Goal: Transaction & Acquisition: Purchase product/service

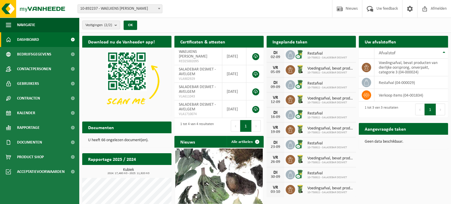
click at [149, 137] on span "Bekijk uw documenten" at bounding box center [142, 139] width 37 height 4
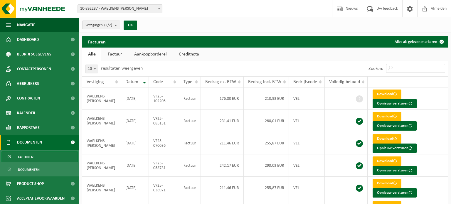
click at [115, 25] on b "submit" at bounding box center [117, 25] width 5 height 8
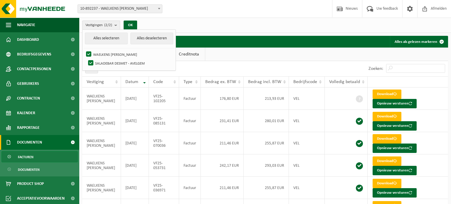
click at [115, 23] on button "Vestigingen (2/2)" at bounding box center [101, 25] width 38 height 9
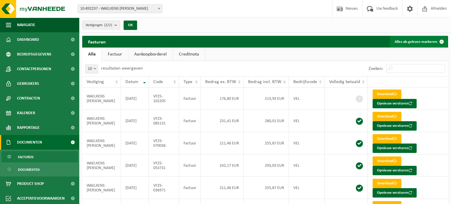
click at [431, 41] on button "Alles als gelezen markeren" at bounding box center [419, 42] width 58 height 12
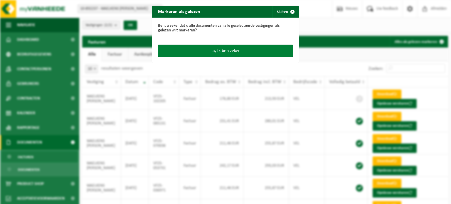
click at [224, 51] on button "Ja, ik ben zeker" at bounding box center [225, 51] width 135 height 12
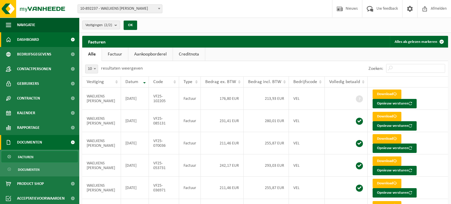
click at [37, 40] on span "Dashboard" at bounding box center [28, 39] width 22 height 15
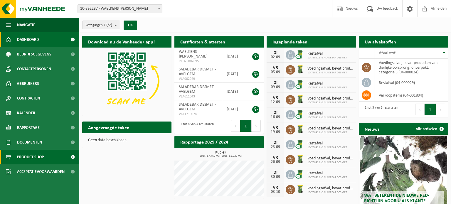
click at [33, 156] on span "Product Shop" at bounding box center [30, 157] width 27 height 15
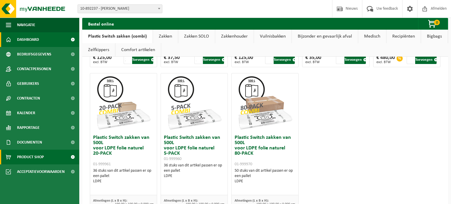
click at [30, 40] on span "Dashboard" at bounding box center [28, 39] width 22 height 15
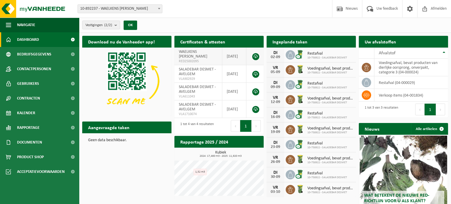
click at [255, 58] on link at bounding box center [255, 56] width 7 height 7
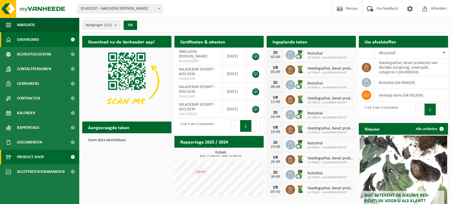
click at [29, 157] on span "Product Shop" at bounding box center [30, 157] width 27 height 15
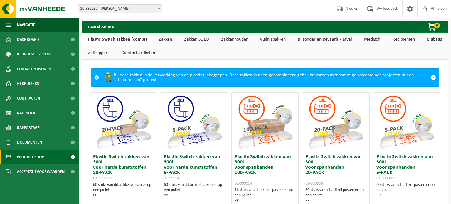
click at [97, 78] on span at bounding box center [96, 77] width 5 height 5
click at [165, 37] on link "Zakken" at bounding box center [165, 40] width 25 height 14
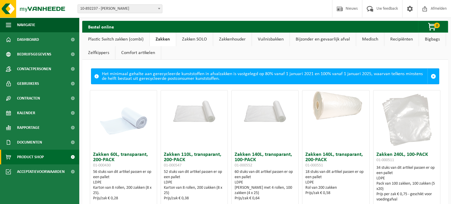
click at [317, 39] on link "Bijzonder en gevaarlijk afval" at bounding box center [323, 40] width 66 height 14
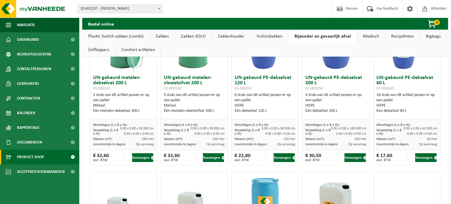
scroll to position [55, 0]
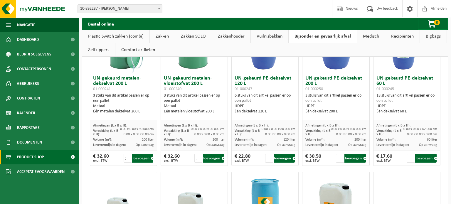
click at [370, 34] on link "Medisch" at bounding box center [371, 37] width 28 height 14
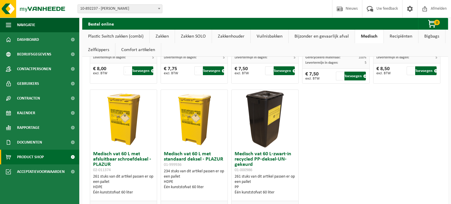
scroll to position [379, 0]
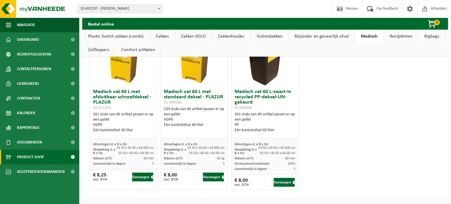
click at [188, 36] on link "Zakken SOLO" at bounding box center [193, 37] width 37 height 14
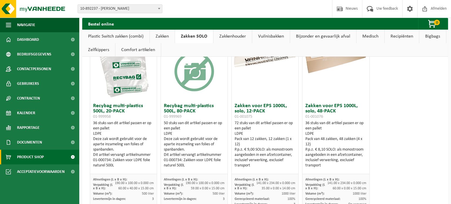
scroll to position [0, 0]
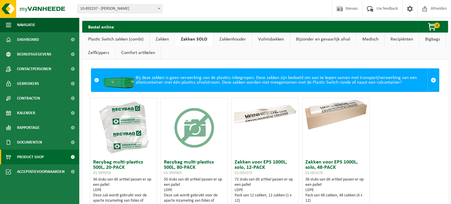
click at [155, 41] on link "Zakken" at bounding box center [162, 40] width 25 height 14
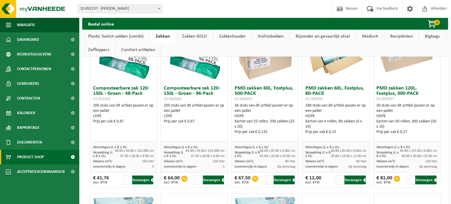
scroll to position [409, 0]
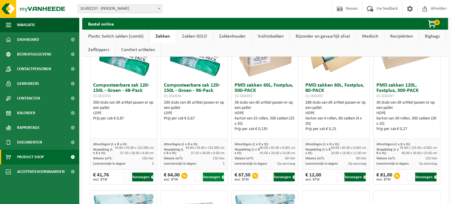
click at [215, 175] on button "Toevoegen" at bounding box center [213, 177] width 21 height 9
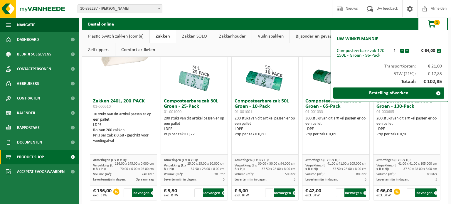
scroll to position [230, 0]
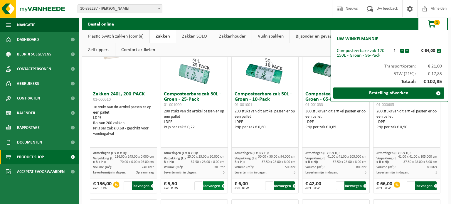
click at [214, 186] on button "Toevoegen" at bounding box center [213, 186] width 21 height 9
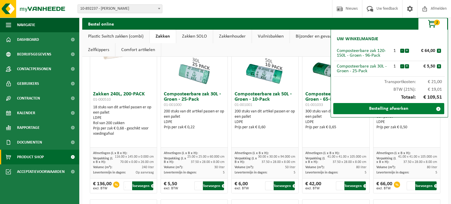
click at [397, 110] on link "Bestelling afwerken" at bounding box center [389, 108] width 111 height 11
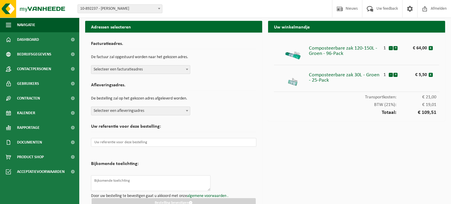
click at [185, 68] on span at bounding box center [187, 70] width 6 height 8
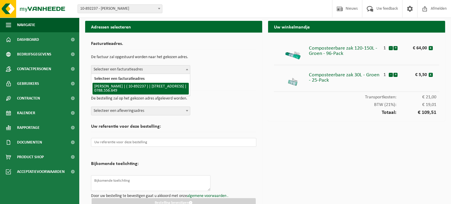
select select "115223"
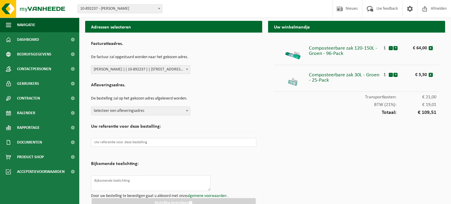
click at [150, 115] on span "Selecteer een afleveringsadres" at bounding box center [140, 111] width 99 height 8
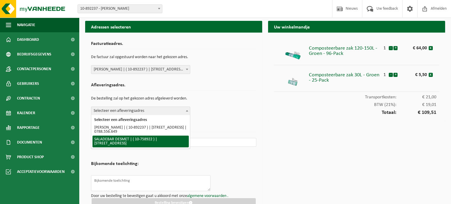
select select "9618"
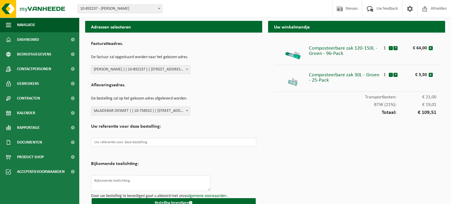
click at [232, 118] on form "Facturatieadres. De factuur zal opgestuurd worden naar het gekozen adres. Selec…" at bounding box center [173, 123] width 165 height 169
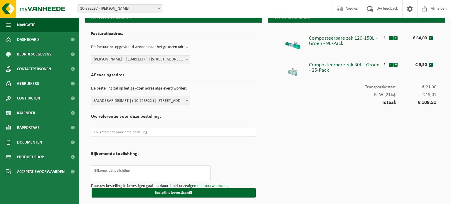
scroll to position [12, 0]
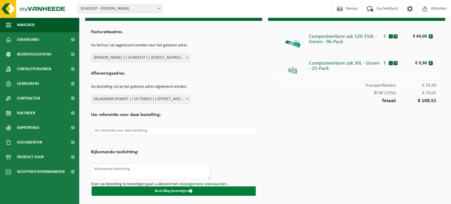
click at [167, 190] on button "Bestelling bevestigen" at bounding box center [174, 191] width 164 height 9
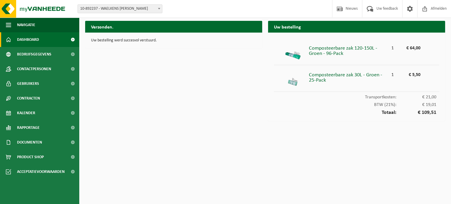
click at [33, 39] on span "Dashboard" at bounding box center [28, 39] width 22 height 15
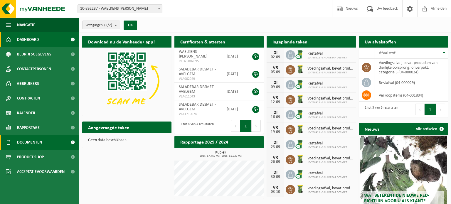
click at [30, 140] on span "Documenten" at bounding box center [29, 142] width 25 height 15
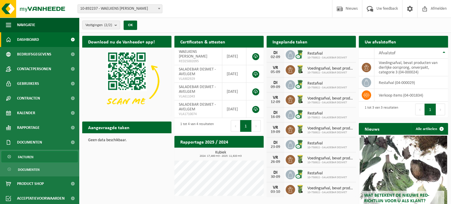
click at [31, 157] on span "Facturen" at bounding box center [26, 157] width 16 height 11
